Goal: Find specific page/section

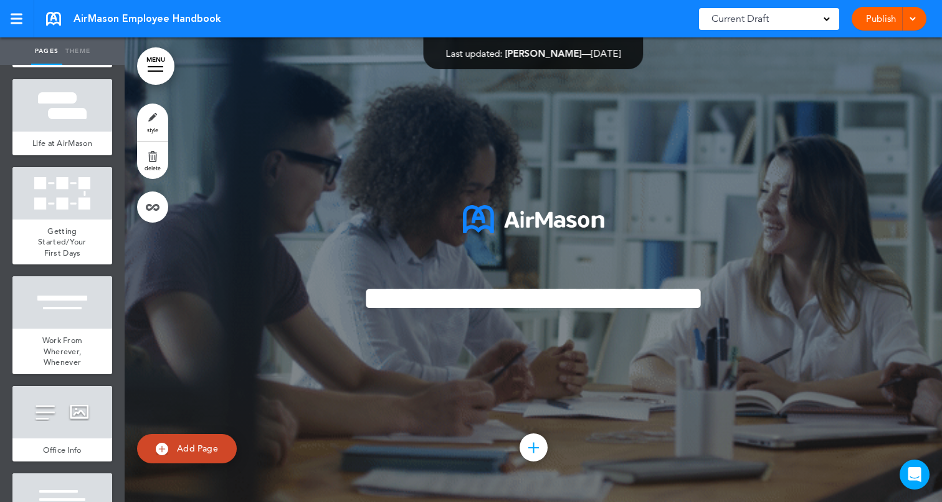
scroll to position [2417, 0]
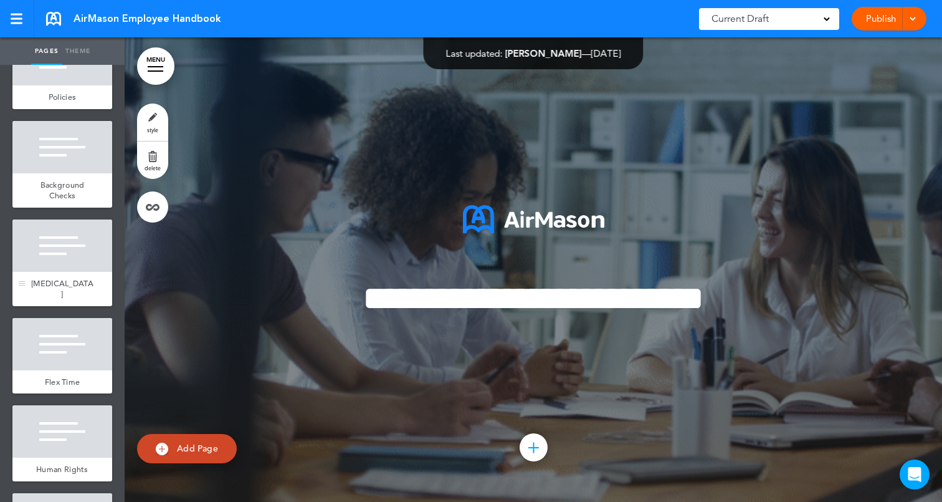
click at [62, 248] on div at bounding box center [62, 245] width 100 height 52
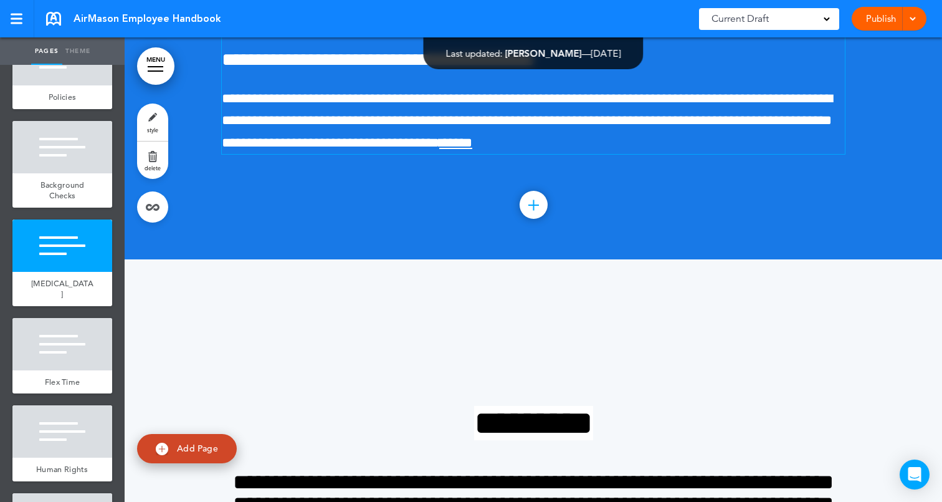
scroll to position [18059, 0]
click at [781, 14] on div "Current Draft" at bounding box center [769, 19] width 140 height 22
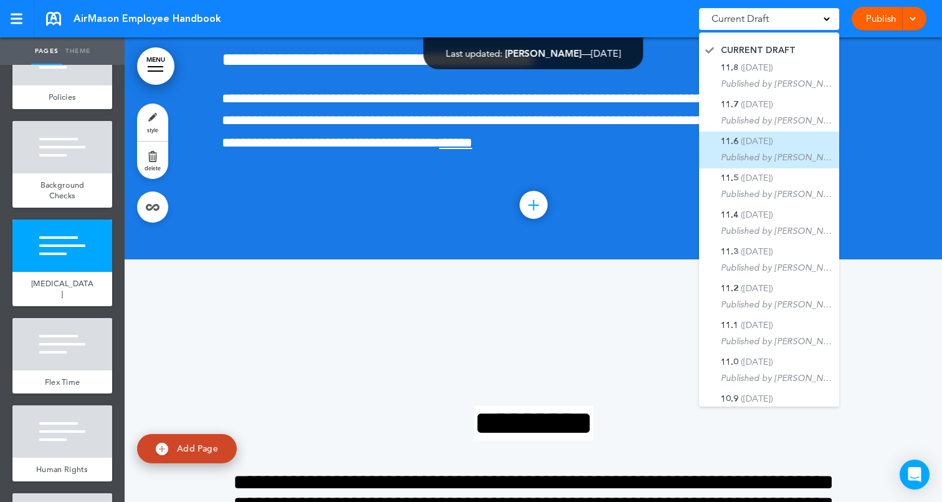
click at [794, 139] on div "11.6 (9/15/2025) Published by Holly Tubbs" at bounding box center [777, 149] width 112 height 27
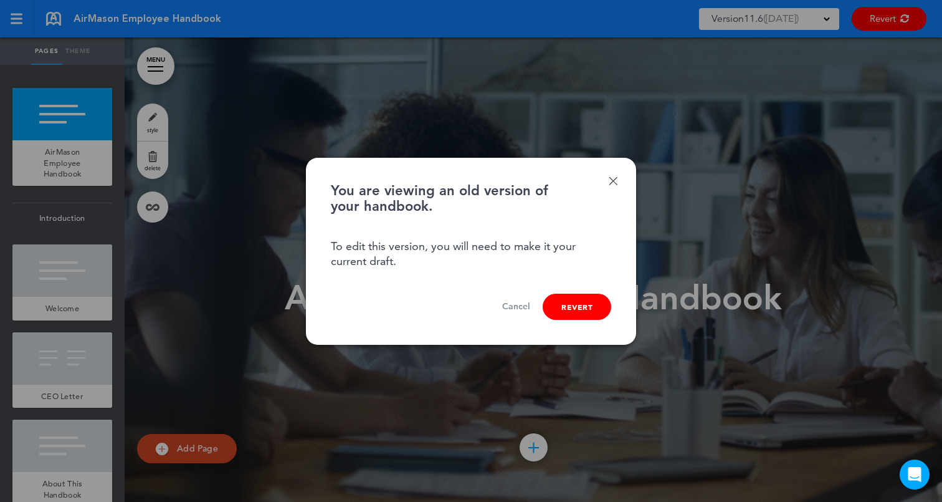
click at [613, 183] on link "Done" at bounding box center [613, 180] width 9 height 9
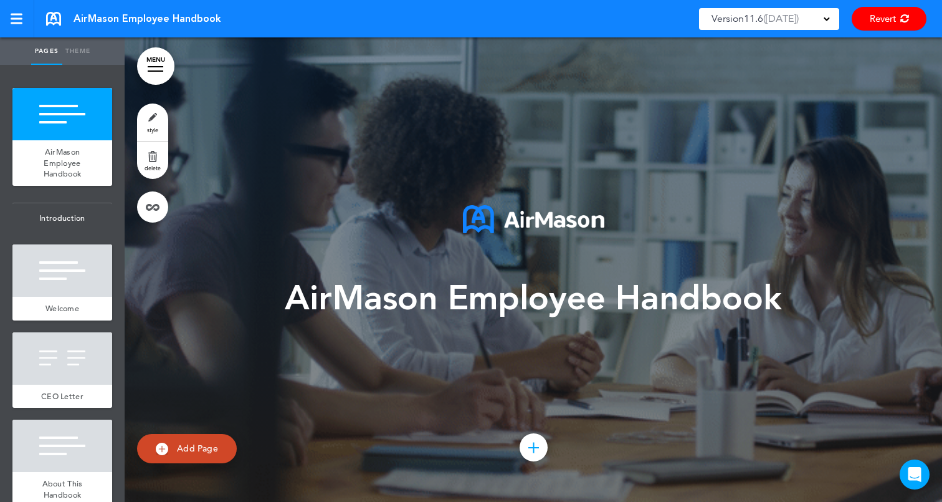
scroll to position [2417, 0]
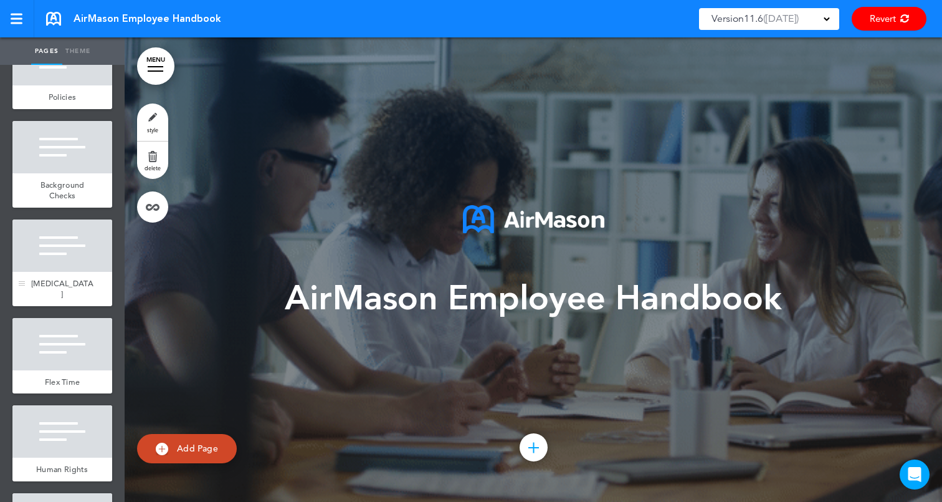
click at [69, 230] on div at bounding box center [62, 245] width 100 height 52
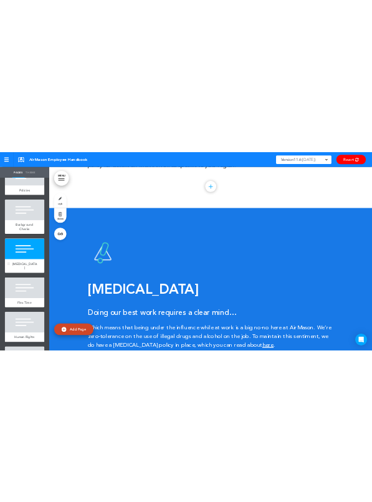
scroll to position [18059, 0]
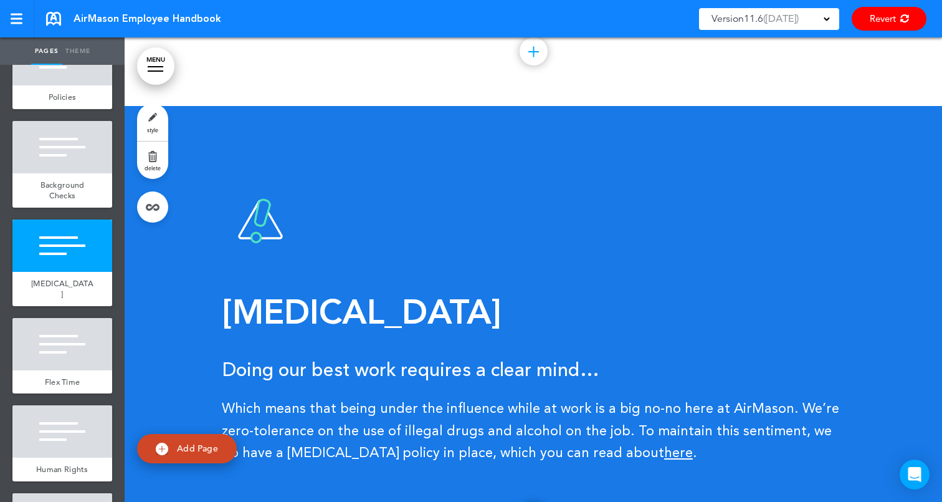
click at [650, 402] on span "Which means that being under the influence while at work is a big no-no here at…" at bounding box center [531, 430] width 618 height 57
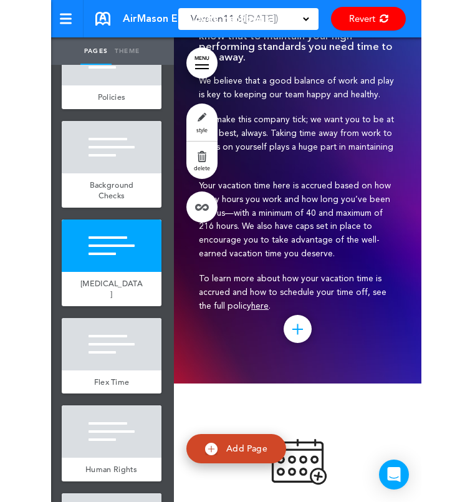
scroll to position [18169, 0]
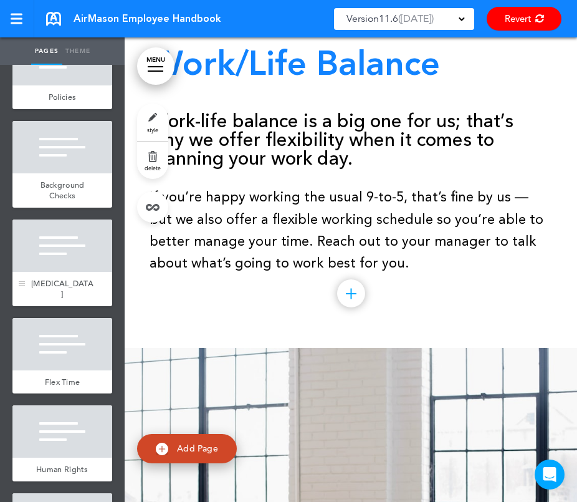
click at [67, 252] on div at bounding box center [62, 245] width 100 height 52
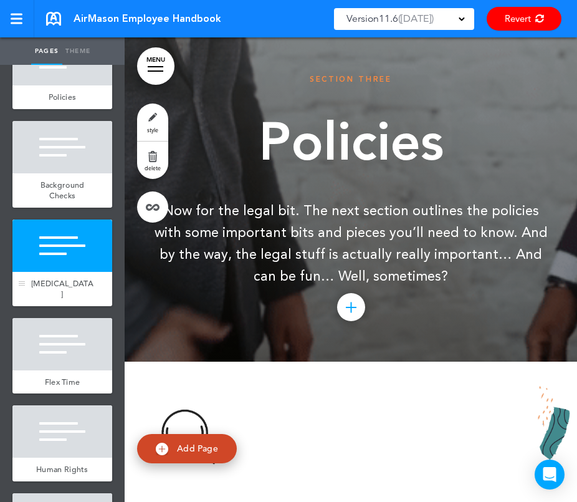
scroll to position [18543, 0]
